Goal: Contribute content

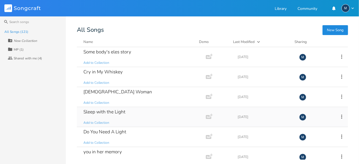
click at [113, 110] on div "Sleep with the Light" at bounding box center [104, 112] width 42 height 5
click at [123, 128] on div "Do You Need A Light Add to Collection" at bounding box center [140, 137] width 114 height 20
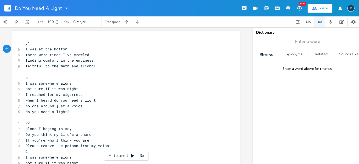
click at [45, 34] on div "1 v1 6 I was at the bottom 6 there were times I've crawled 9 finding comfort in…" at bounding box center [126, 154] width 228 height 246
click at [26, 42] on span "v1" at bounding box center [28, 43] width 4 height 5
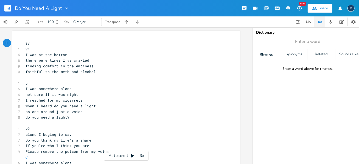
scroll to position [0, 7]
type textarea "3/4 key of C"
click at [120, 52] on pre "v1" at bounding box center [123, 49] width 198 height 6
